Goal: Task Accomplishment & Management: Complete application form

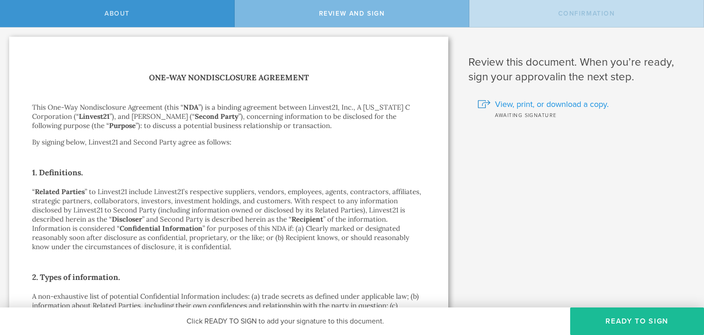
click at [535, 104] on span "View, print, or download a copy." at bounding box center [552, 104] width 114 height 12
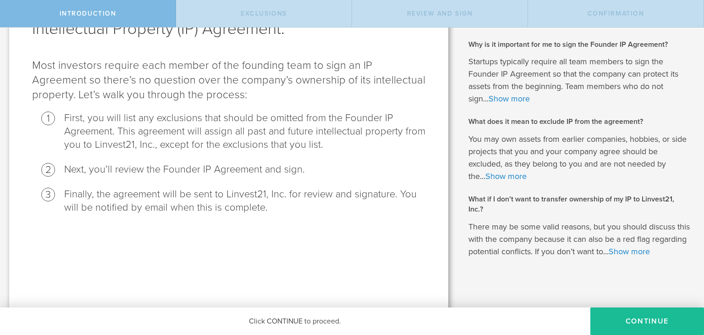
scroll to position [90, 0]
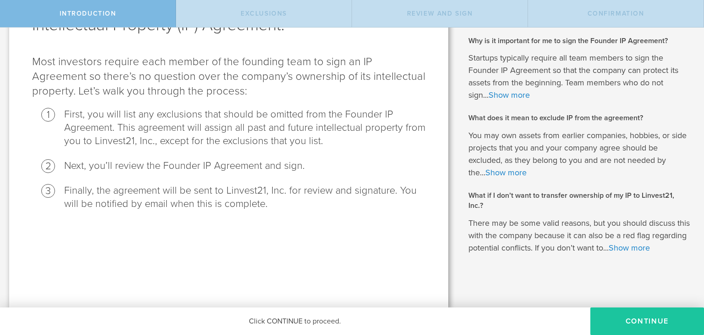
click at [630, 313] on button "Continue" at bounding box center [647, 320] width 114 height 27
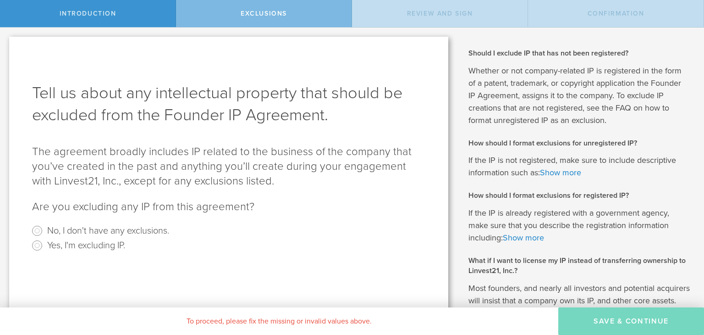
scroll to position [49, 0]
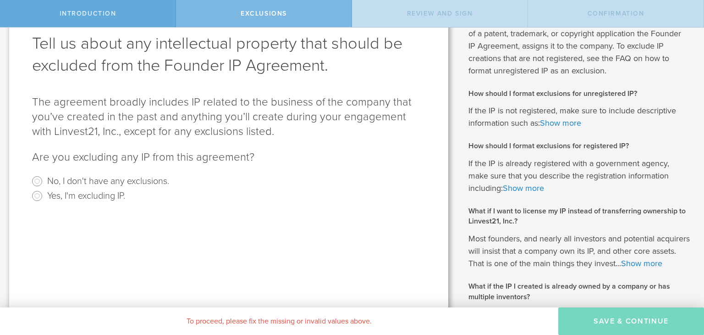
click at [84, 13] on span "Introduction" at bounding box center [88, 14] width 57 height 8
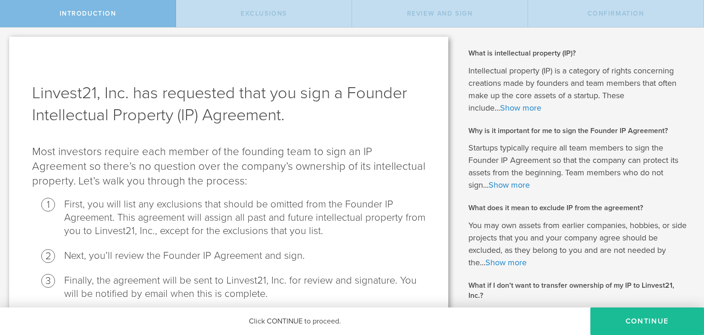
scroll to position [103, 0]
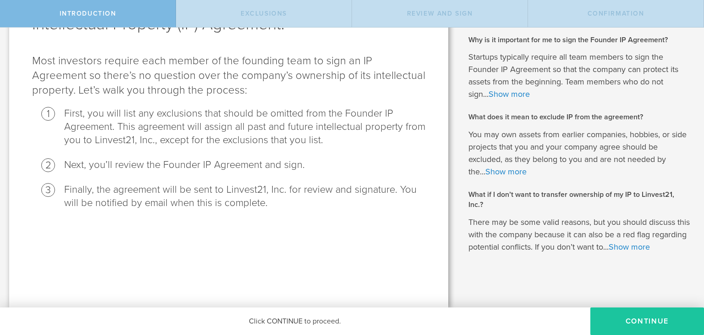
click at [604, 318] on button "Continue" at bounding box center [647, 320] width 114 height 27
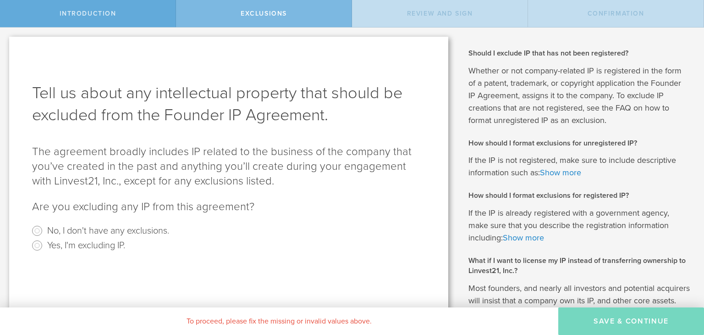
click at [78, 8] on div "Introduction" at bounding box center [88, 13] width 176 height 27
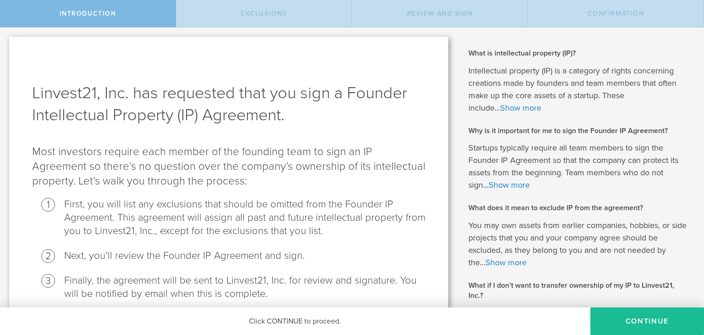
scroll to position [103, 0]
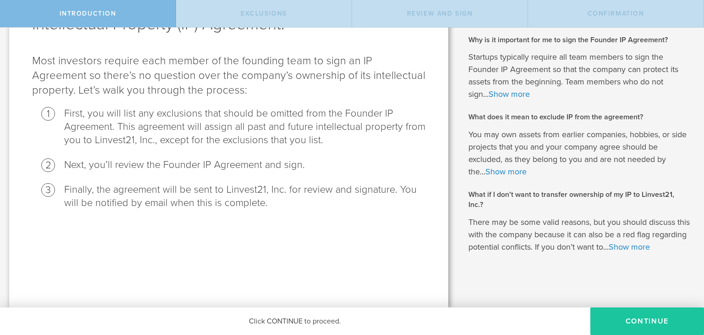
click at [598, 320] on button "Continue" at bounding box center [647, 320] width 114 height 27
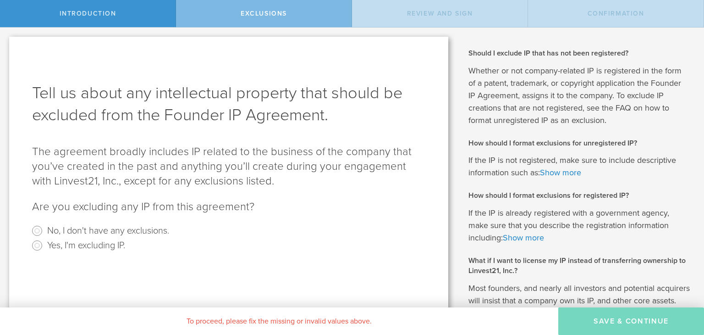
click at [63, 230] on label "No, I don't have any exclusions." at bounding box center [108, 229] width 122 height 13
click at [44, 230] on input "No, I don't have any exclusions." at bounding box center [37, 230] width 15 height 15
radio input "true"
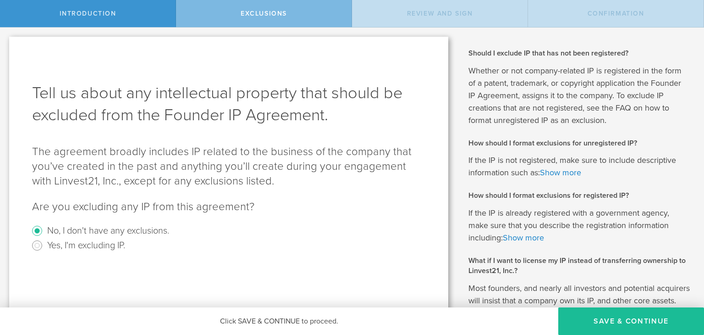
click at [86, 14] on span "Introduction" at bounding box center [88, 14] width 57 height 8
click at [71, 12] on span "Introduction" at bounding box center [88, 14] width 57 height 8
